Goal: Find specific page/section: Find specific page/section

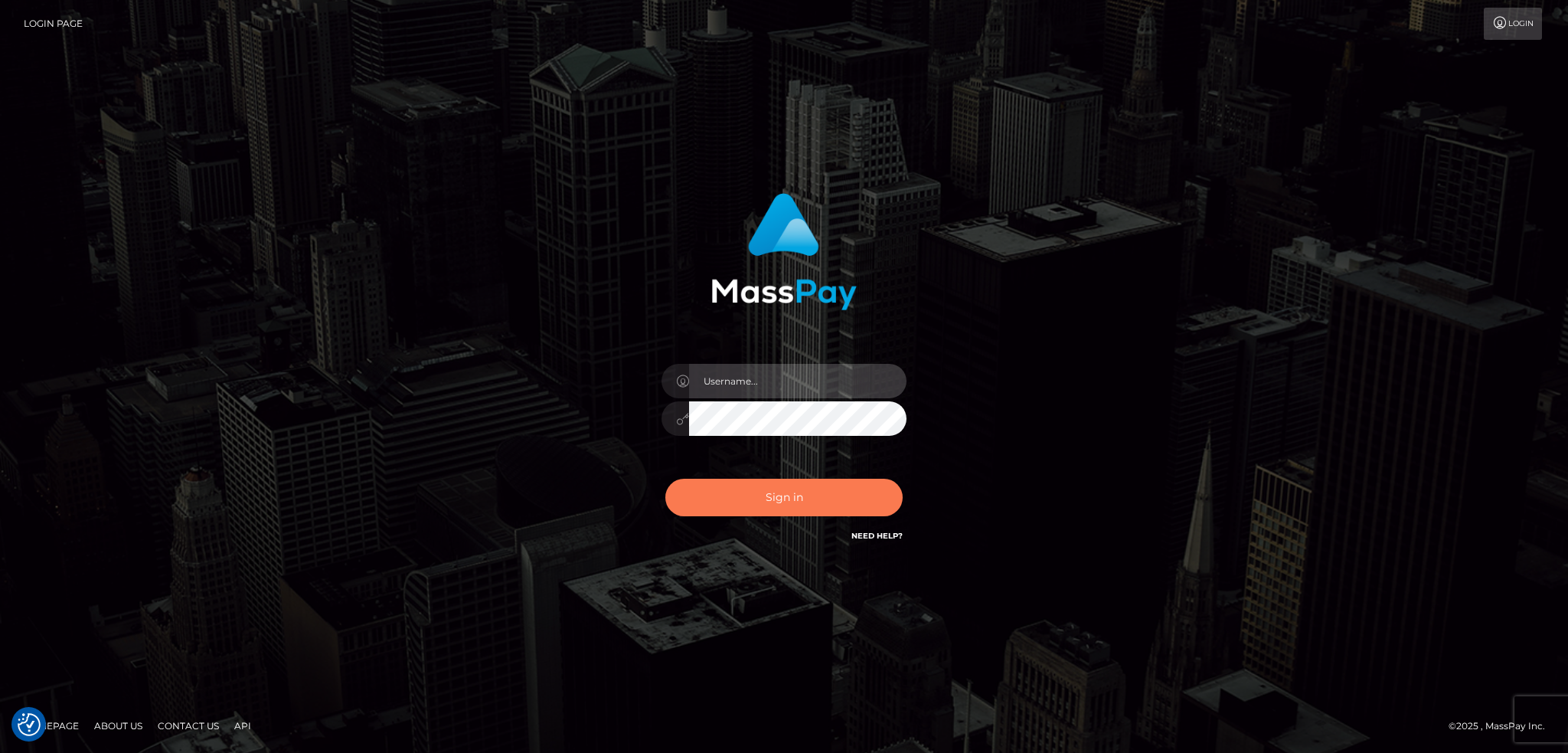
type input "alexstef"
click at [791, 492] on button "Sign in" at bounding box center [783, 497] width 237 height 37
type input "alexstef"
click at [784, 490] on button "Sign in" at bounding box center [783, 497] width 237 height 37
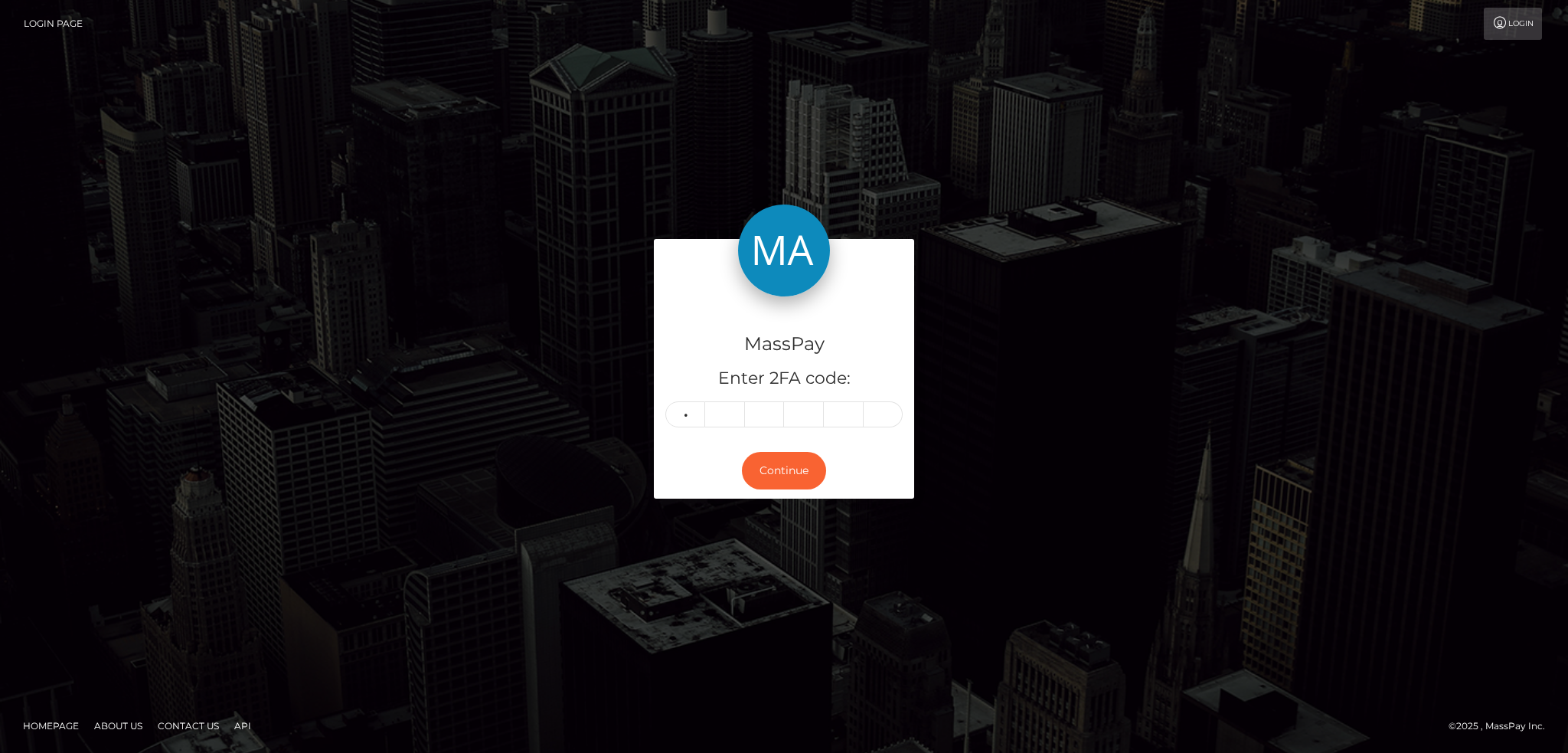
type input "2"
type input "0"
type input "9"
type input "7"
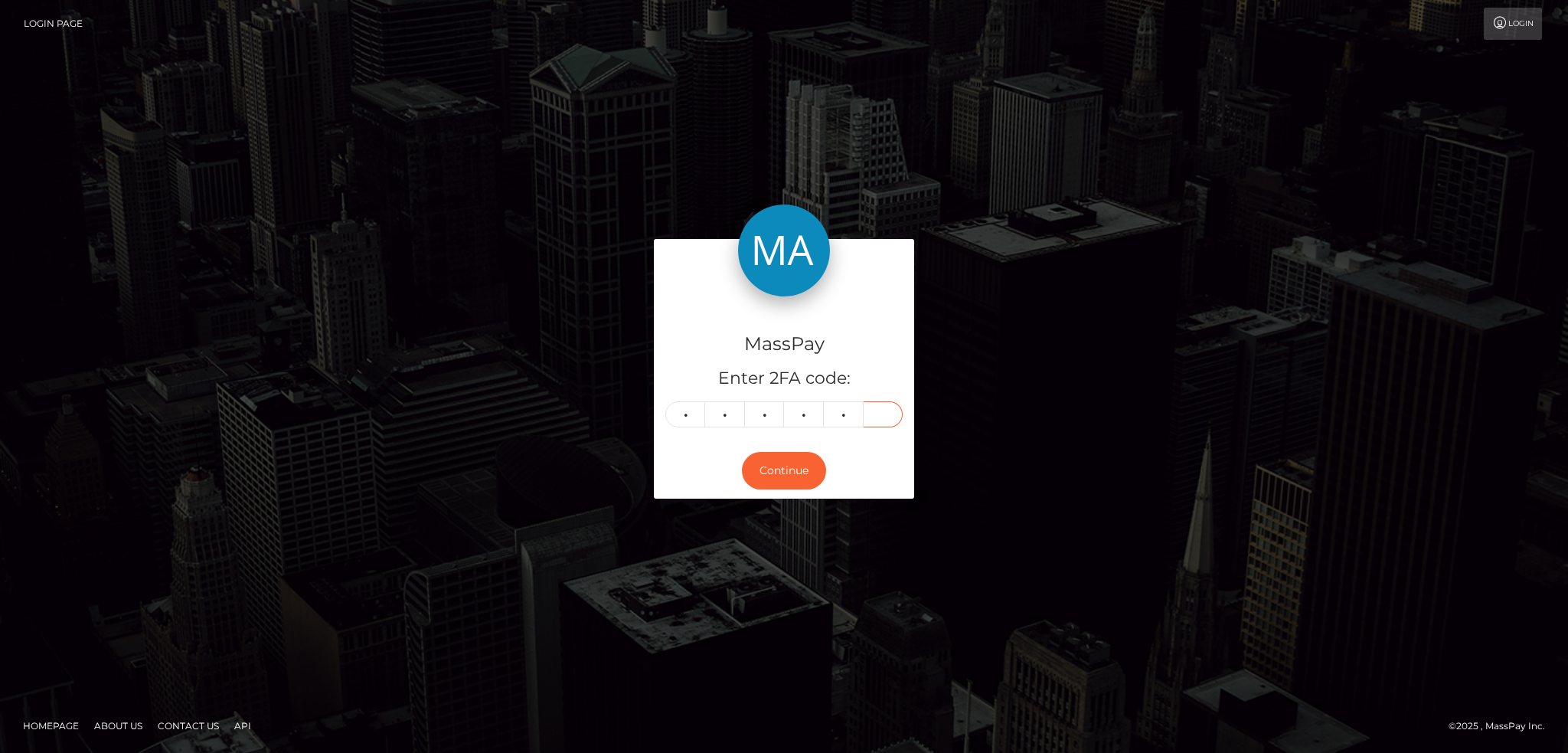
type input "1"
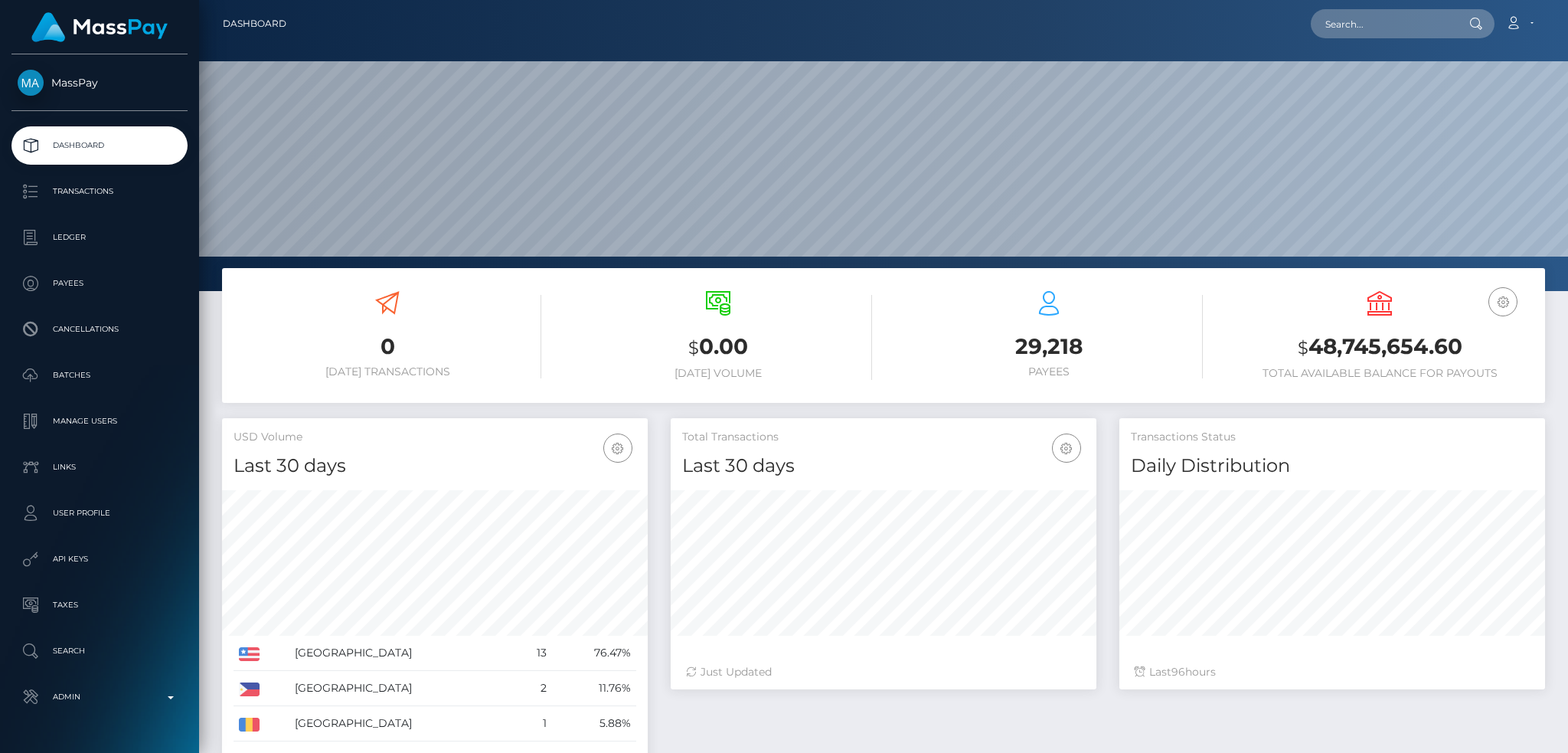
scroll to position [272, 424]
click at [1360, 19] on input "text" at bounding box center [1382, 24] width 144 height 29
paste input "MSPfe78f8fa0040fee"
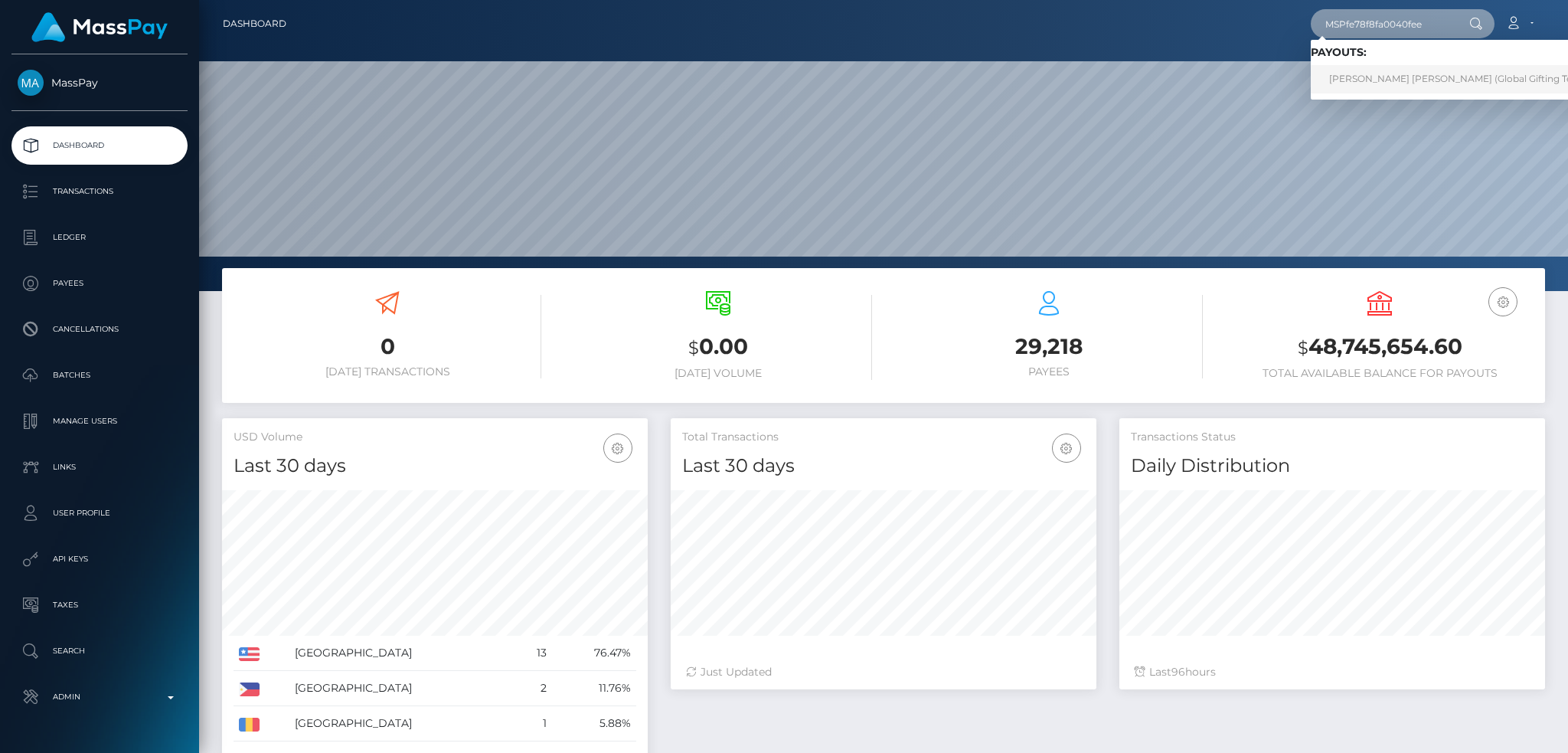
type input "MSPfe78f8fa0040fee"
click at [1371, 86] on link "MARIA ISABEL DAVILA GALVEZ (Global Gifting Technologies Inc - Throne)" at bounding box center [1506, 79] width 392 height 29
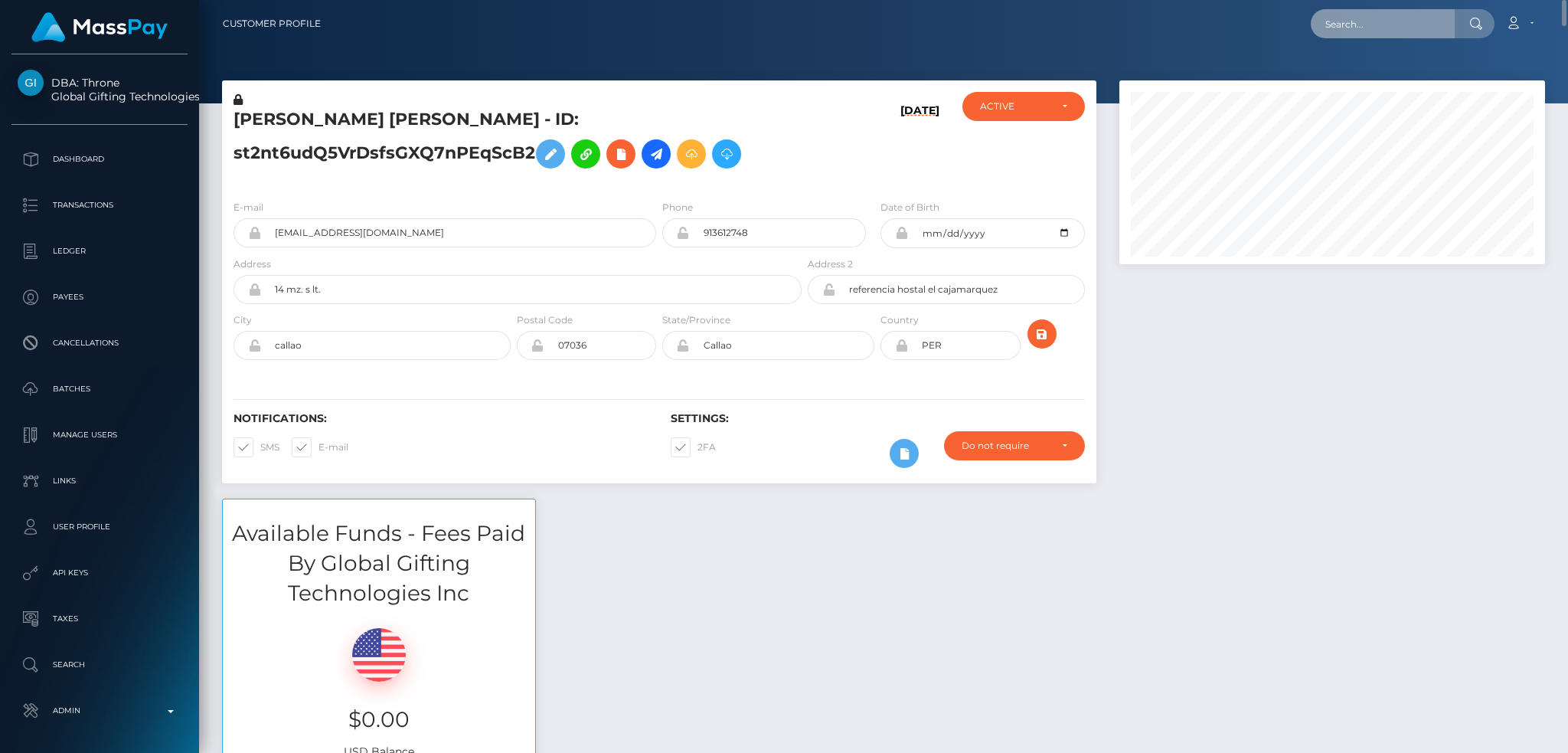
click at [1343, 20] on input "text" at bounding box center [1382, 24] width 144 height 29
paste input "pout_nLJruARvd39jJ"
type input "pout_nLJruARvd39jJ"
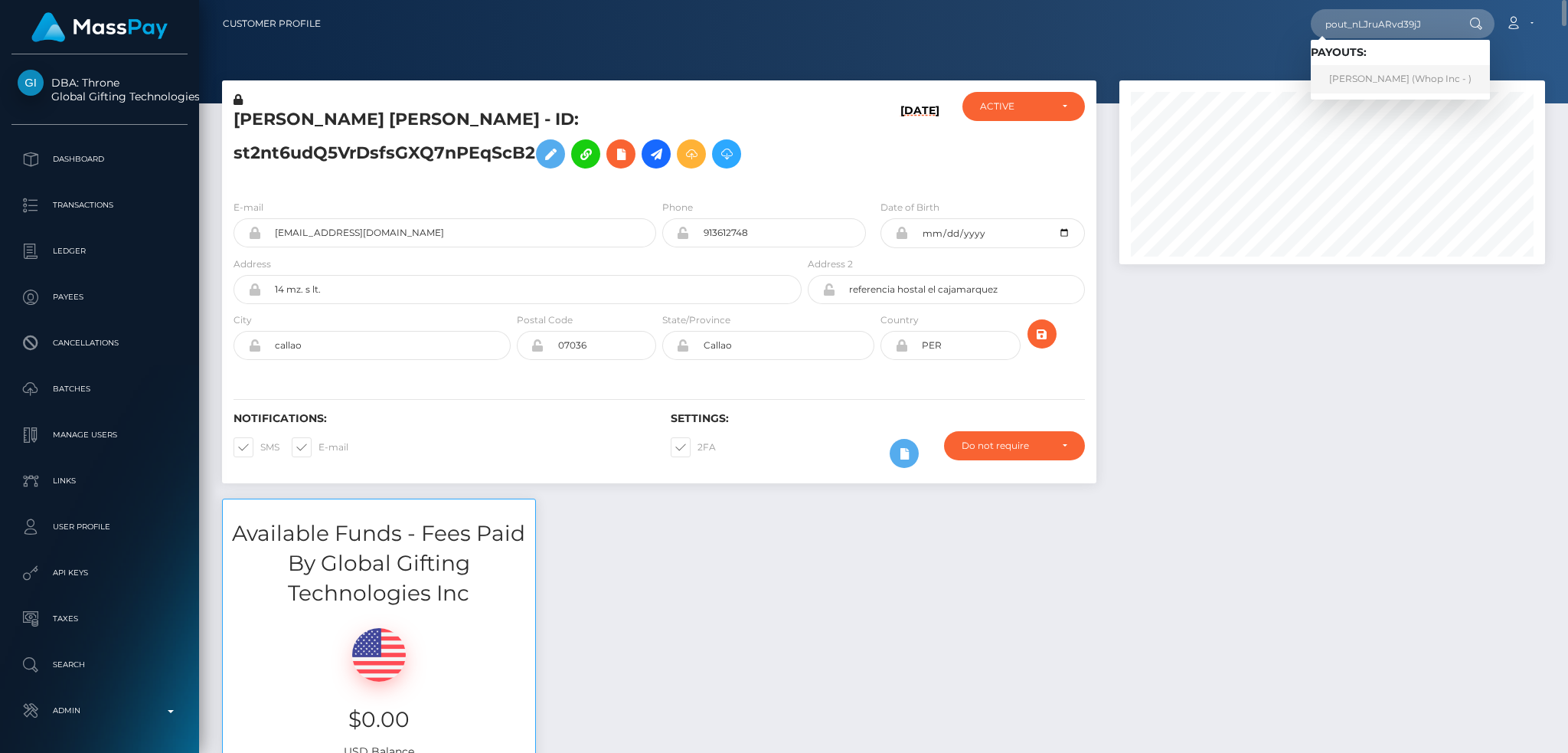
click at [1388, 76] on link "JAN MUHAMMAD (Whop Inc - )" at bounding box center [1400, 79] width 179 height 29
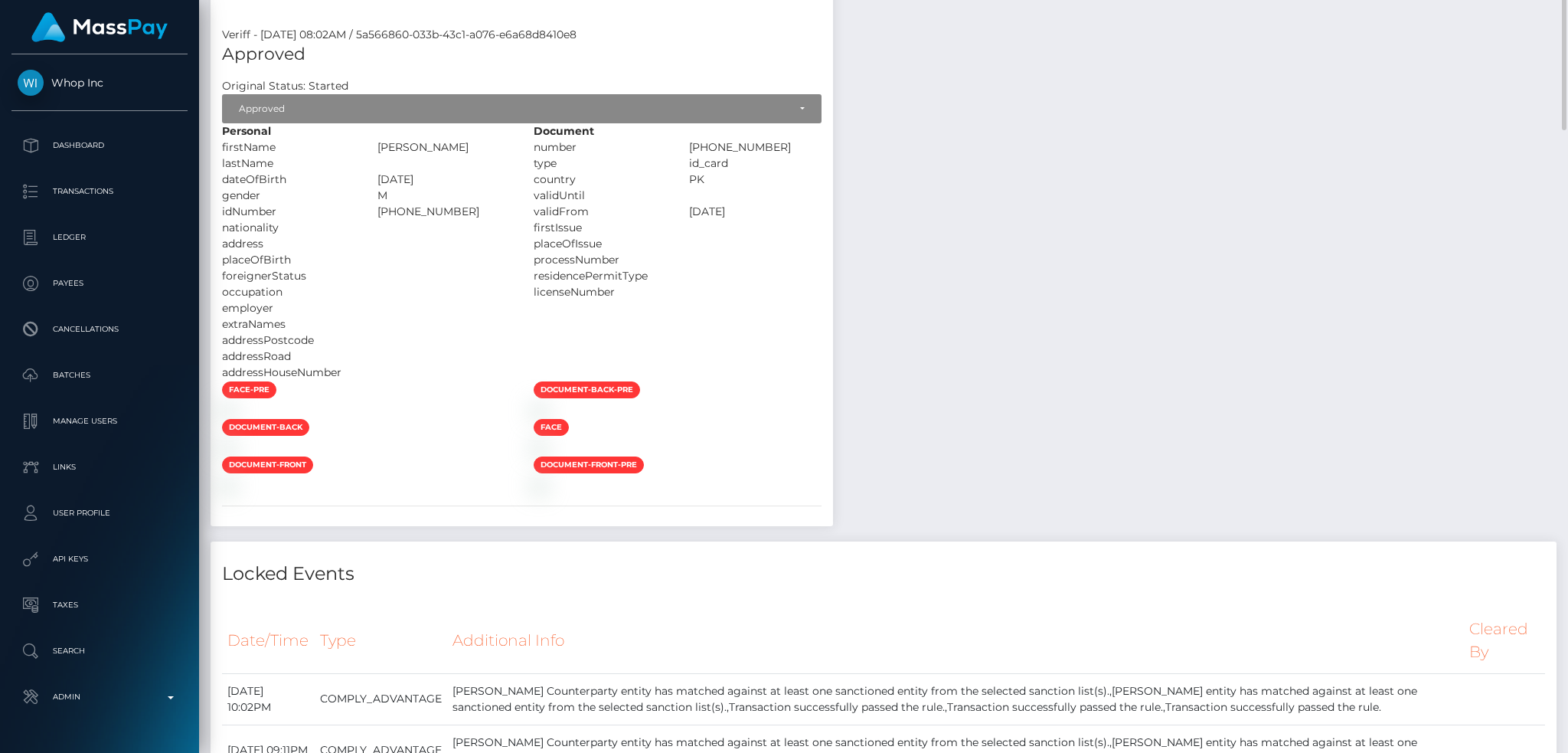
scroll to position [2041, 0]
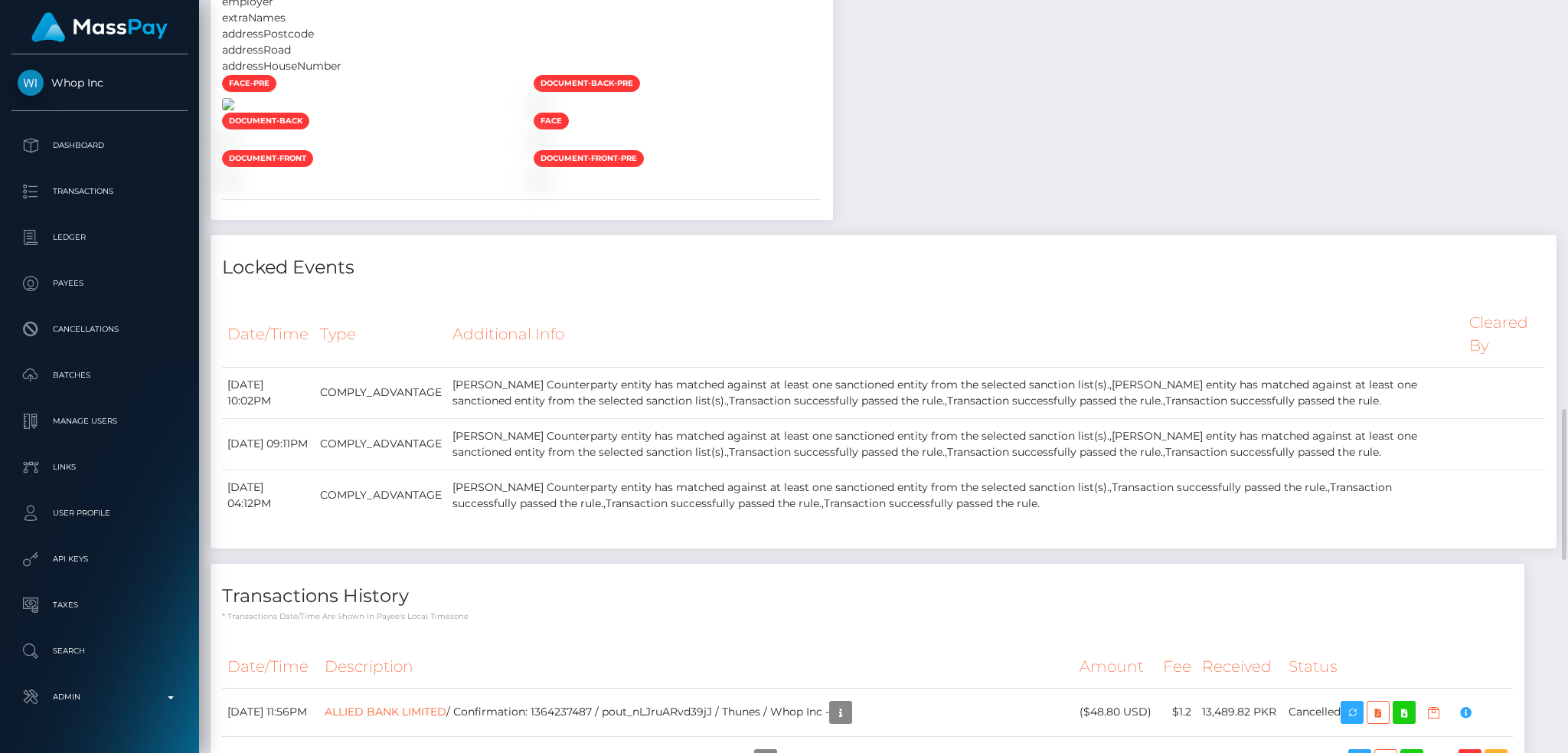
click at [235, 111] on img at bounding box center [228, 104] width 13 height 13
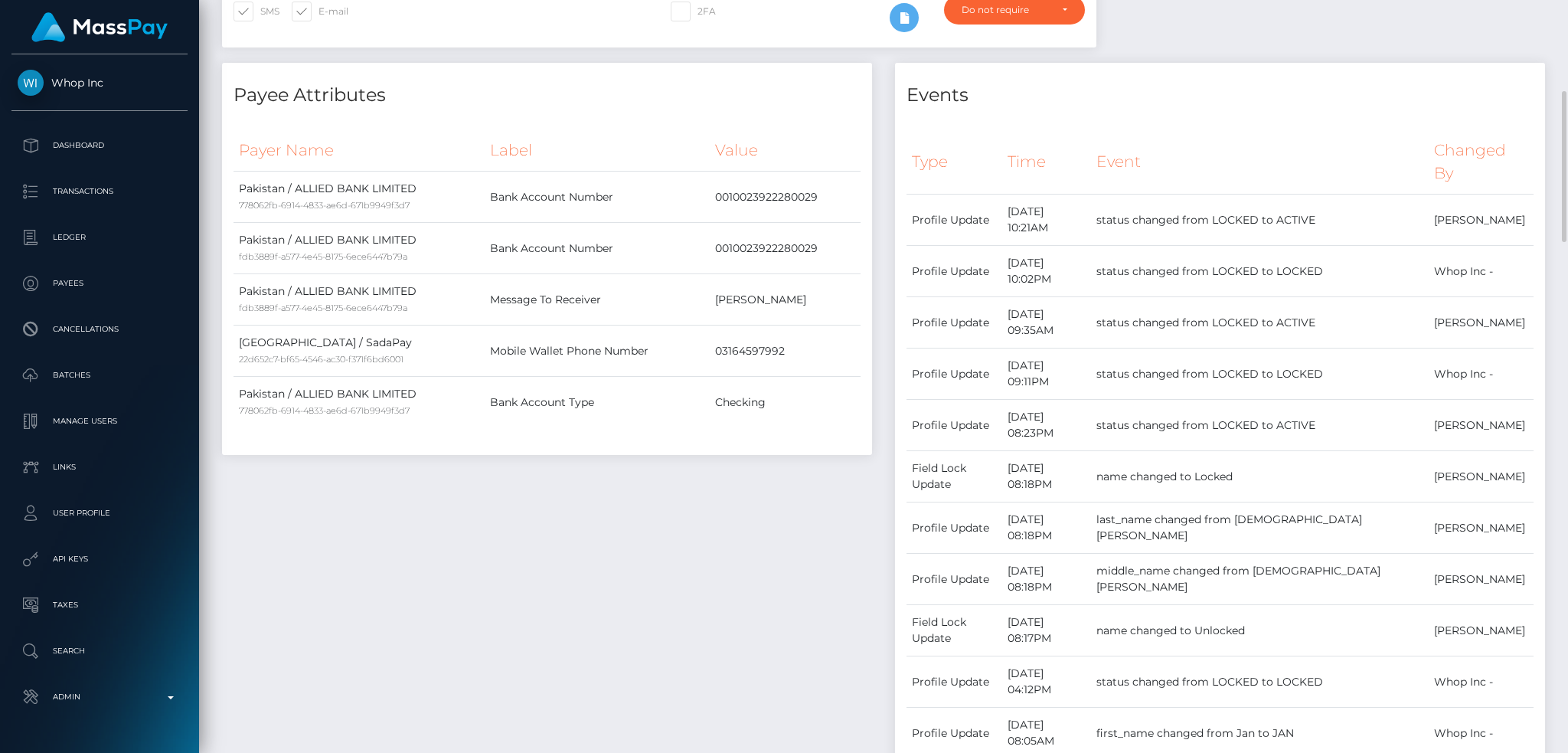
scroll to position [0, 0]
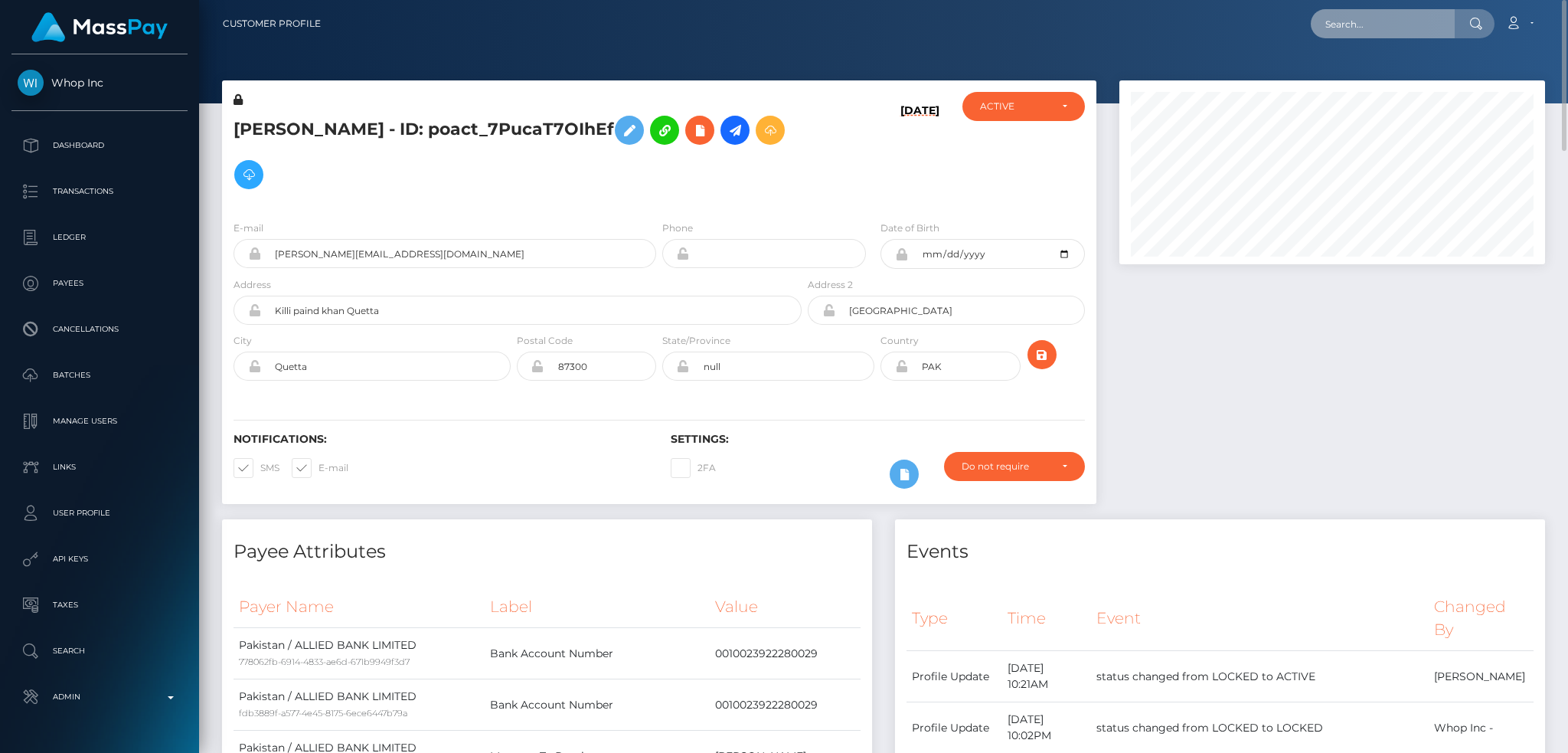
click at [1394, 26] on input "text" at bounding box center [1382, 24] width 144 height 29
paste input "poact_ELTHz23pFBfw"
type input "poact_ELTHz23pFBfw"
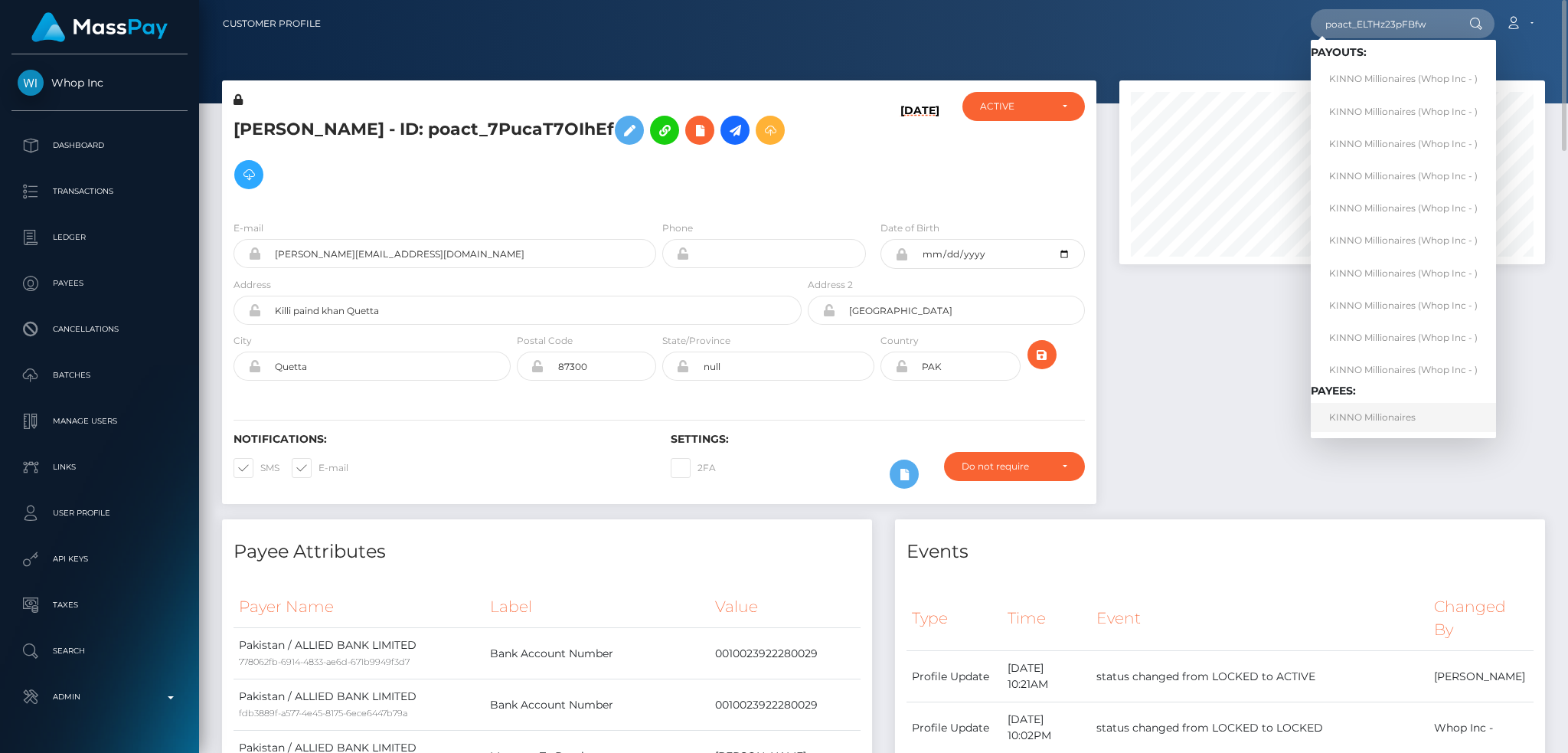
click at [1380, 412] on link "KINNO Millionaires" at bounding box center [1403, 417] width 186 height 29
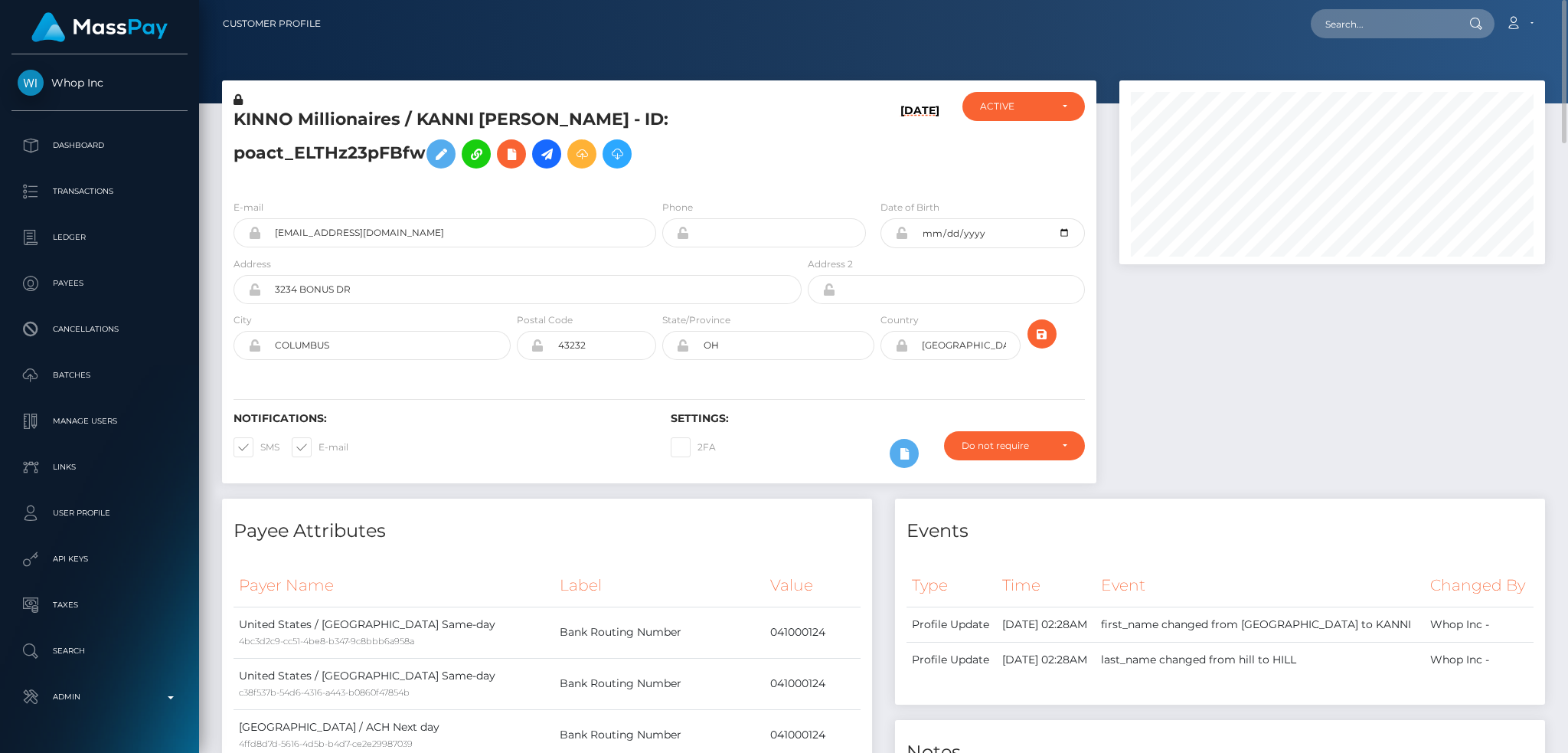
click at [1268, 303] on div at bounding box center [1333, 289] width 449 height 418
